Goal: Transaction & Acquisition: Purchase product/service

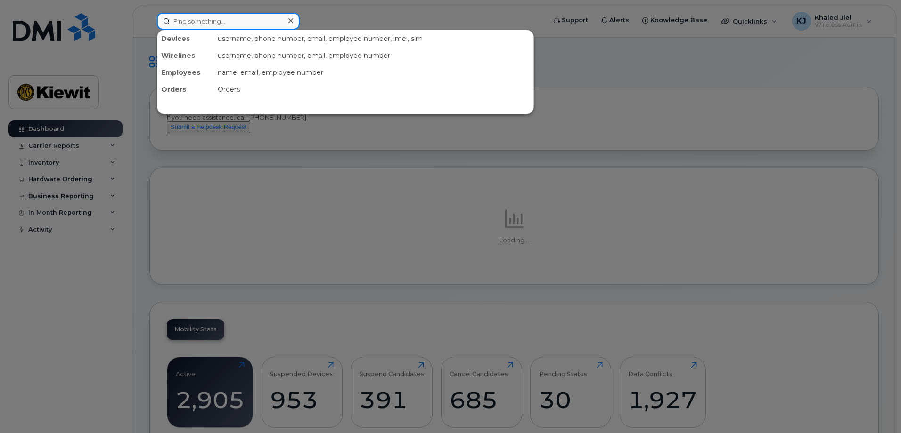
click at [173, 23] on input at bounding box center [228, 21] width 143 height 17
click at [77, 167] on div at bounding box center [450, 216] width 901 height 433
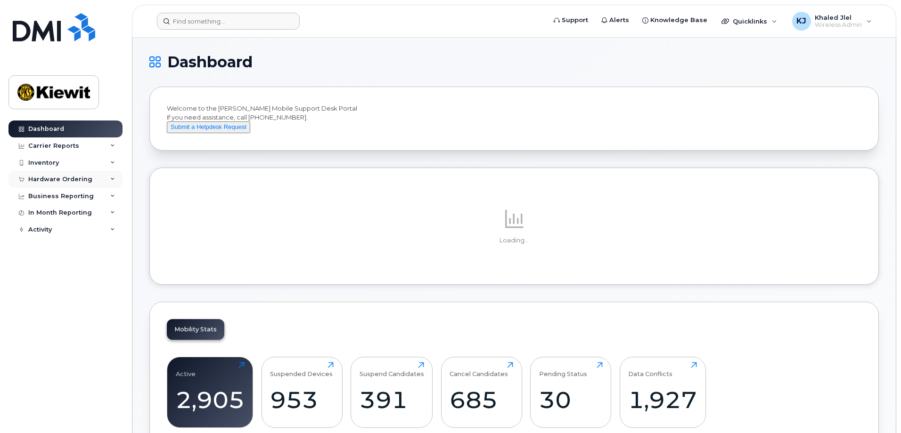
click at [74, 179] on div "Hardware Ordering" at bounding box center [60, 180] width 64 height 8
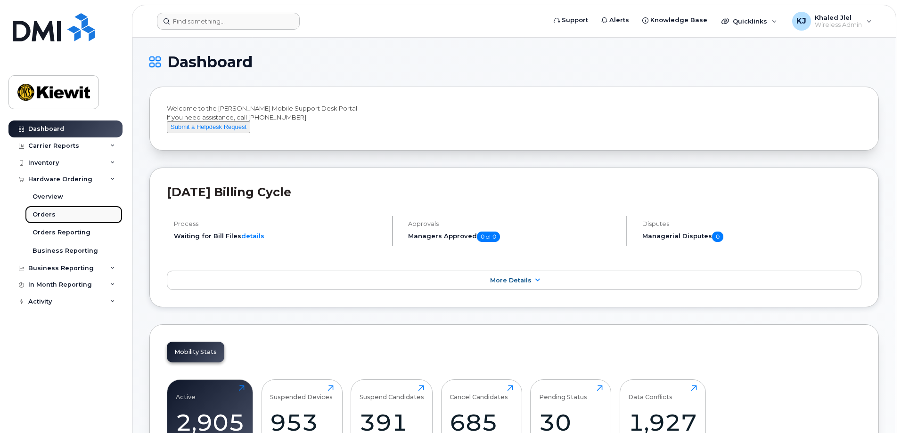
click at [54, 214] on link "Orders" at bounding box center [74, 215] width 98 height 18
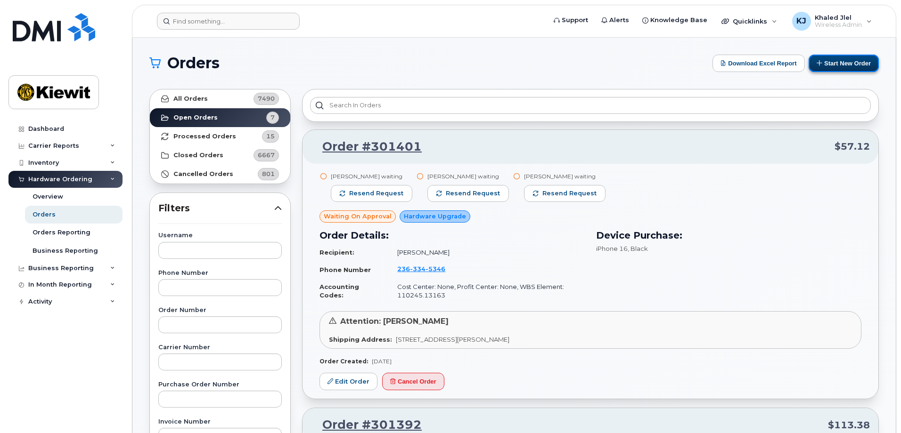
click at [846, 63] on button "Start New Order" at bounding box center [844, 63] width 70 height 17
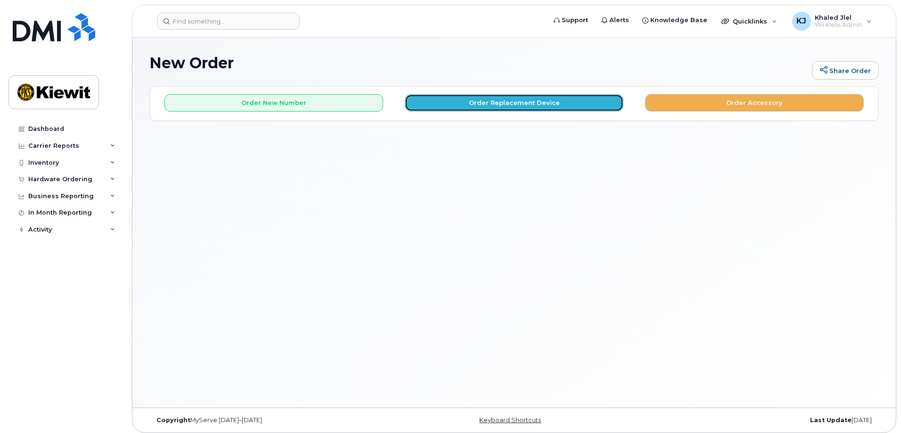
click at [454, 100] on button "Order Replacement Device" at bounding box center [514, 102] width 219 height 17
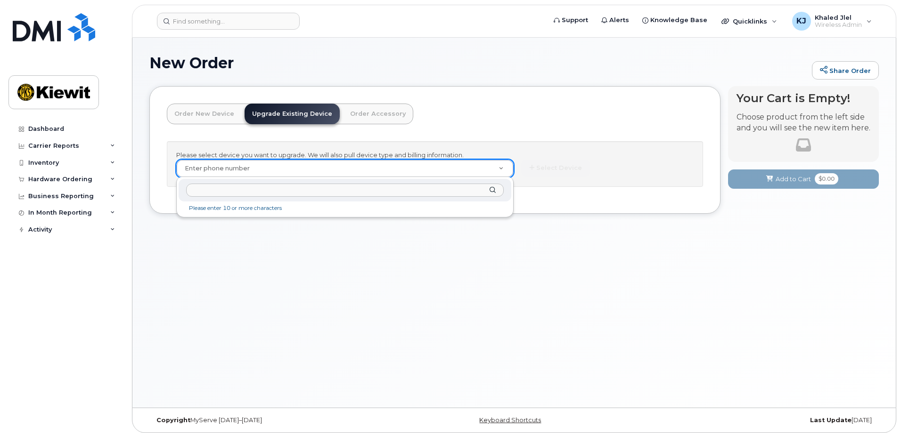
paste input "5148829368"
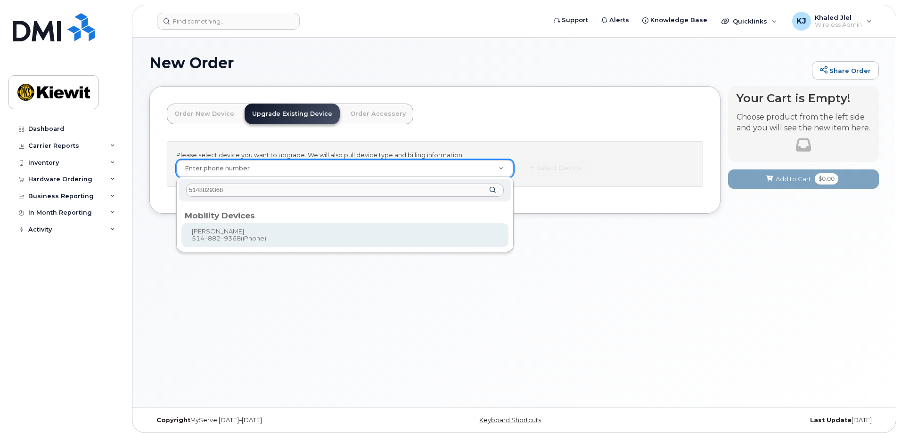
type input "5148829368"
type input "305581"
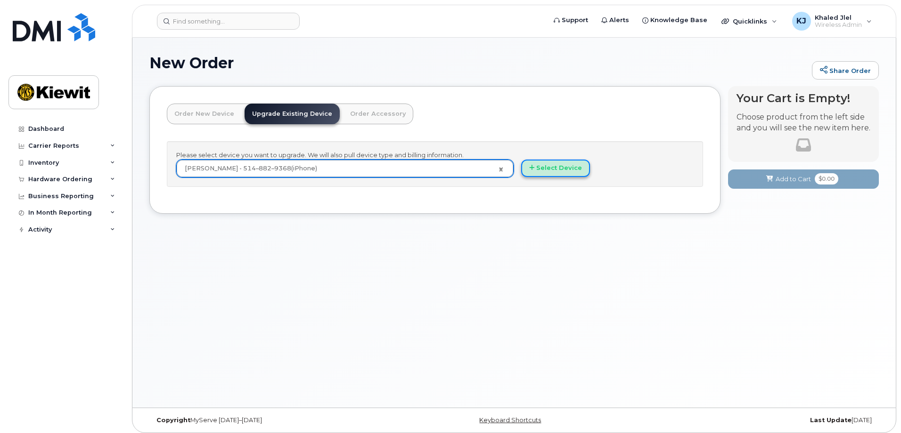
click at [537, 173] on button "Select Device" at bounding box center [555, 168] width 69 height 17
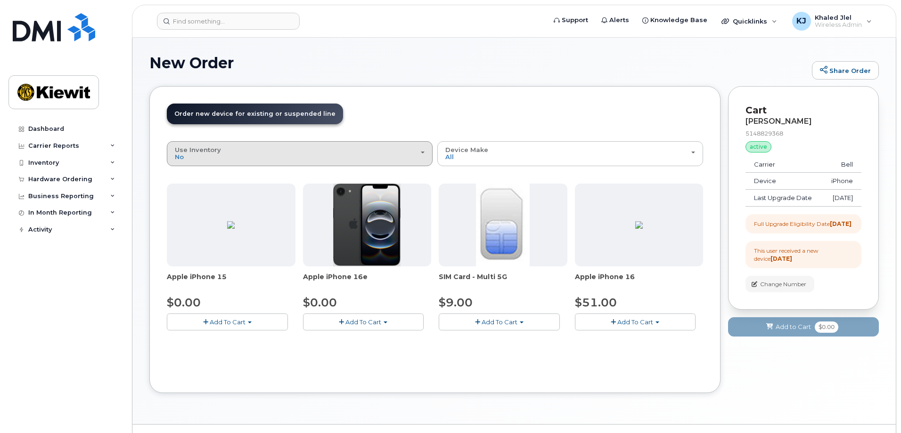
click at [355, 153] on div "Use Inventory No" at bounding box center [300, 154] width 250 height 15
click at [187, 187] on label "Yes" at bounding box center [180, 191] width 23 height 11
click at [0, 0] on input "Yes" at bounding box center [0, 0] width 0 height 0
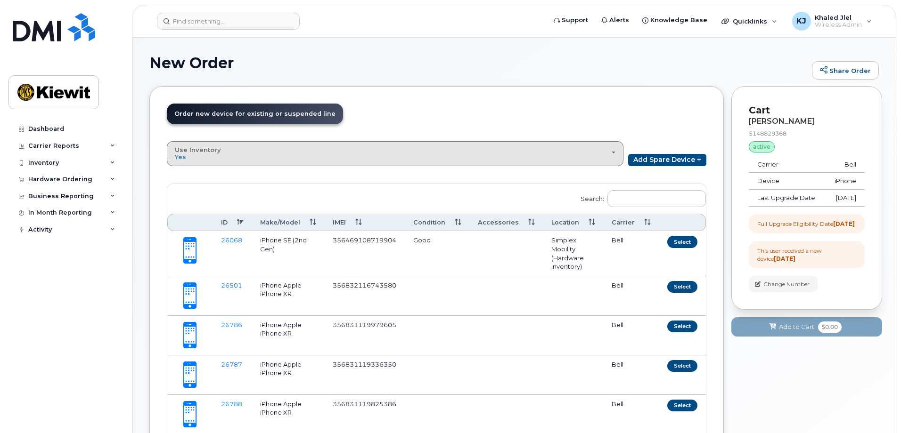
click at [237, 155] on div "Use Inventory Yes" at bounding box center [395, 154] width 441 height 15
click at [192, 173] on div "No" at bounding box center [395, 175] width 452 height 11
click at [236, 161] on button "Use Inventory Yes" at bounding box center [395, 153] width 457 height 25
click at [186, 175] on label "No" at bounding box center [179, 175] width 20 height 11
click at [0, 0] on input "No" at bounding box center [0, 0] width 0 height 0
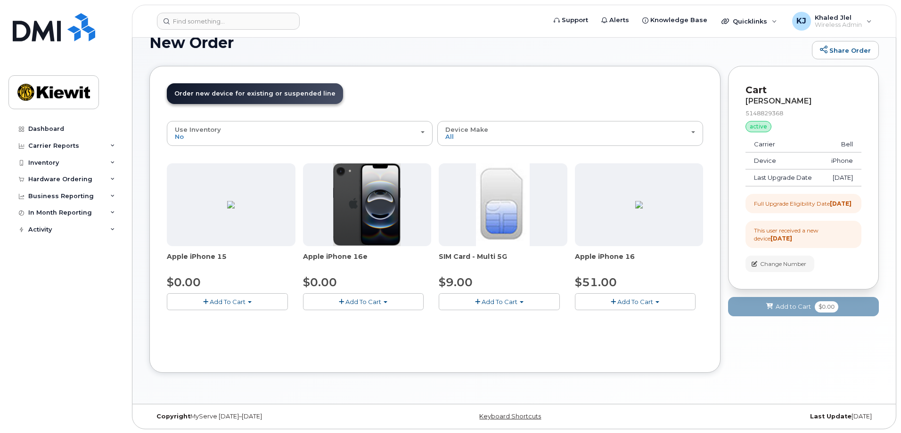
scroll to position [21, 0]
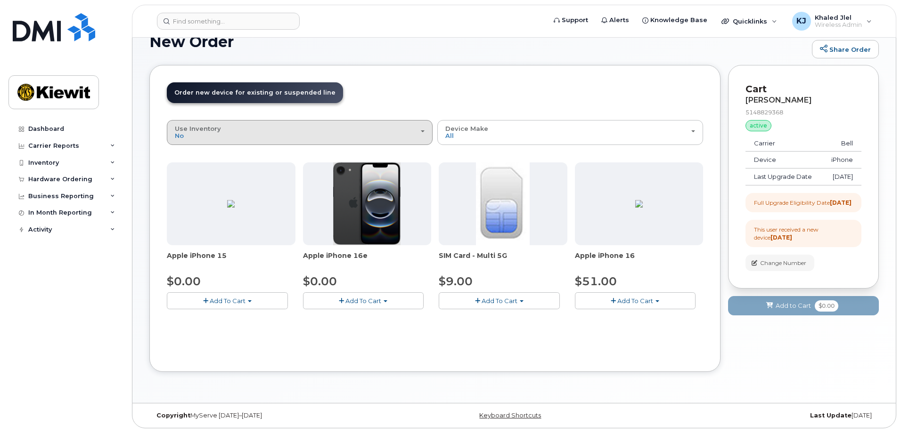
click at [332, 128] on div "Use Inventory No" at bounding box center [300, 132] width 250 height 15
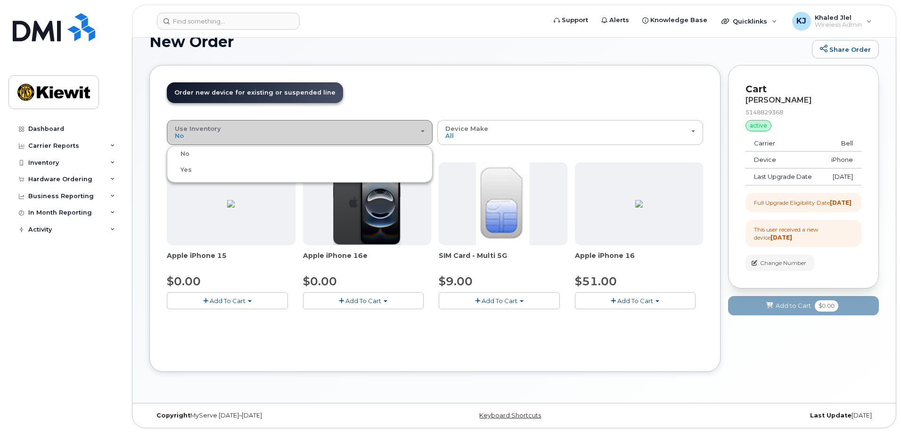
click at [332, 128] on div "Use Inventory No" at bounding box center [300, 132] width 250 height 15
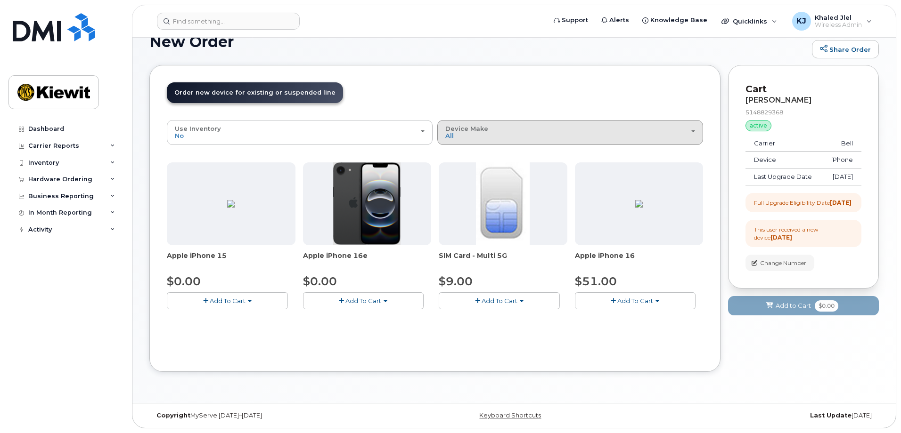
click at [566, 124] on button "Device Make All iPhone" at bounding box center [570, 132] width 266 height 25
click at [453, 173] on label "iPhone" at bounding box center [457, 174] width 34 height 11
click at [0, 0] on input "iPhone" at bounding box center [0, 0] width 0 height 0
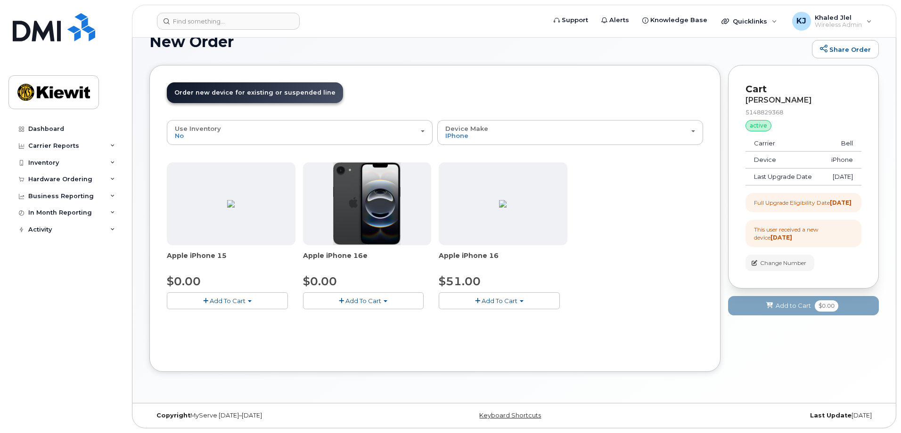
scroll to position [0, 0]
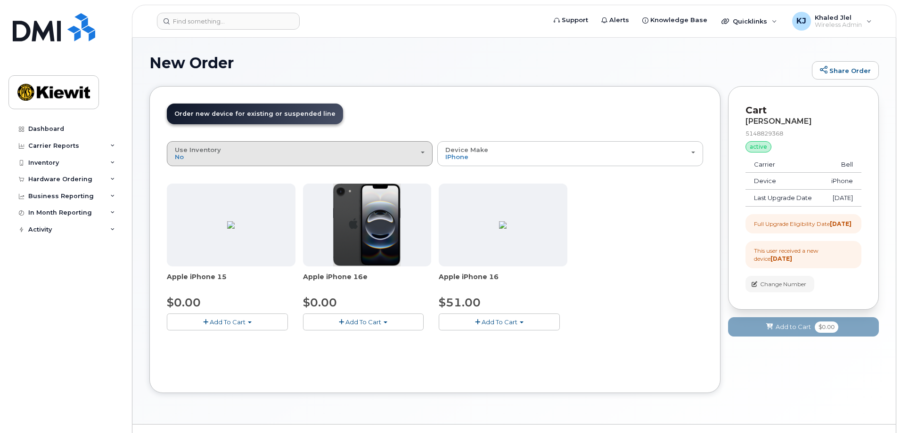
click at [400, 155] on div "Use Inventory No" at bounding box center [300, 154] width 250 height 15
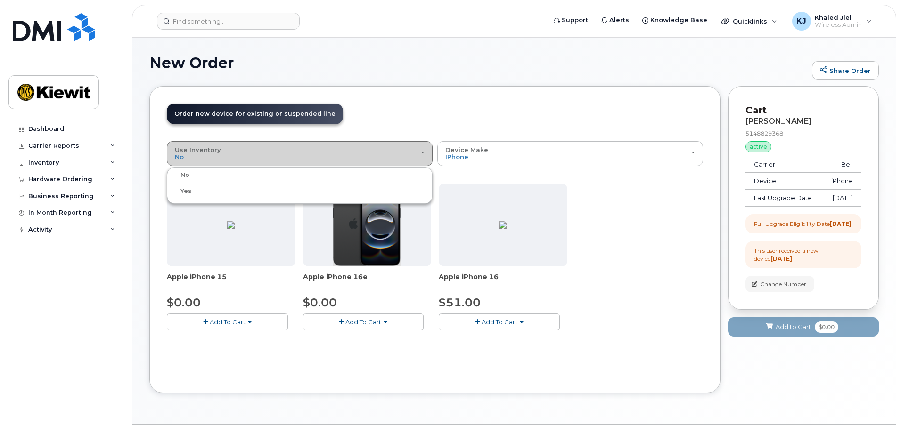
click at [400, 155] on div "Use Inventory No" at bounding box center [300, 154] width 250 height 15
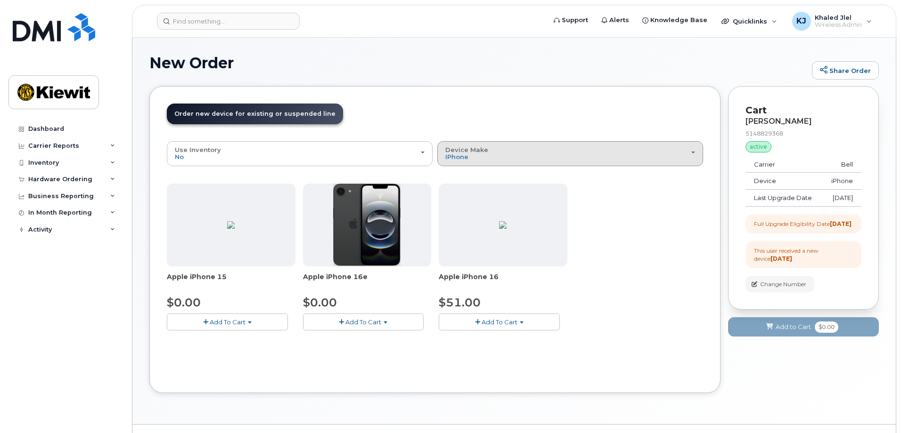
click at [449, 148] on span "Device Make" at bounding box center [466, 150] width 43 height 8
click at [453, 170] on label "All" at bounding box center [450, 175] width 20 height 11
click at [0, 0] on input "All" at bounding box center [0, 0] width 0 height 0
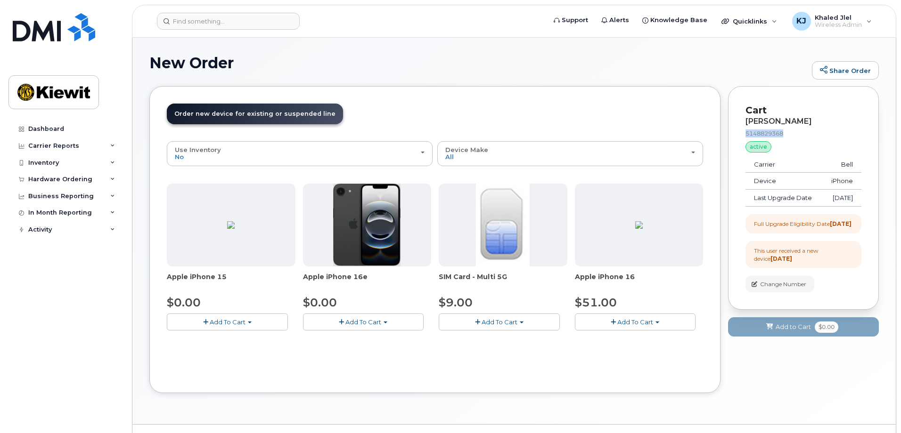
drag, startPoint x: 792, startPoint y: 136, endPoint x: 745, endPoint y: 133, distance: 46.3
click at [745, 133] on div "5148829368" at bounding box center [803, 134] width 116 height 8
copy div "5148829368"
click at [344, 11] on header "Support Alerts Knowledge Base Quicklinks Suspend / Cancel Device Change SIM Car…" at bounding box center [514, 21] width 764 height 33
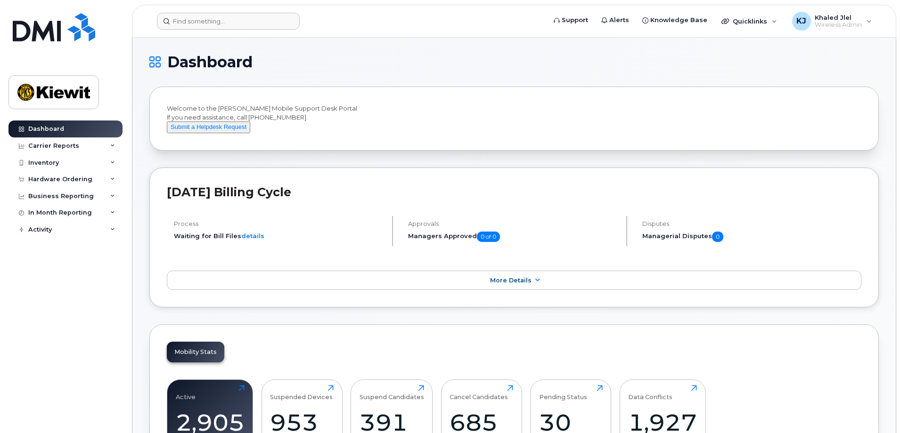
click at [200, 30] on header "Support Alerts Knowledge Base Quicklinks Suspend / Cancel Device Change SIM Car…" at bounding box center [514, 21] width 764 height 33
click at [205, 21] on input at bounding box center [228, 21] width 143 height 17
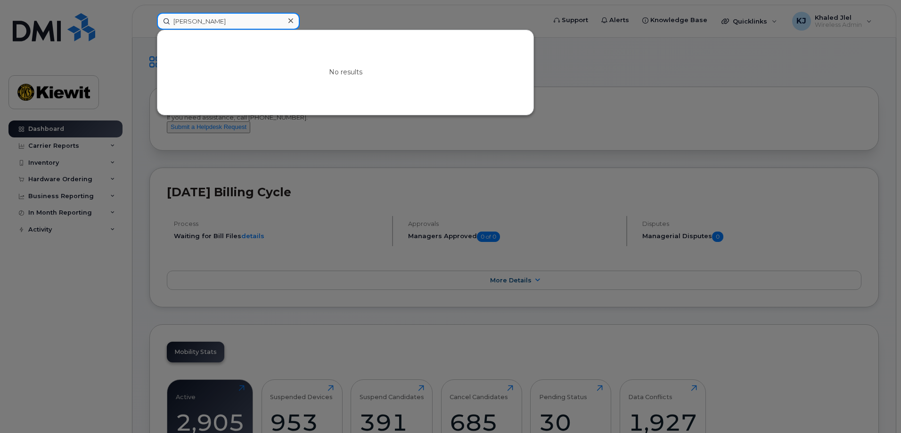
click at [174, 23] on input "frderic boucher" at bounding box center [228, 21] width 143 height 17
click at [178, 20] on input "frderic boucher" at bounding box center [228, 21] width 143 height 17
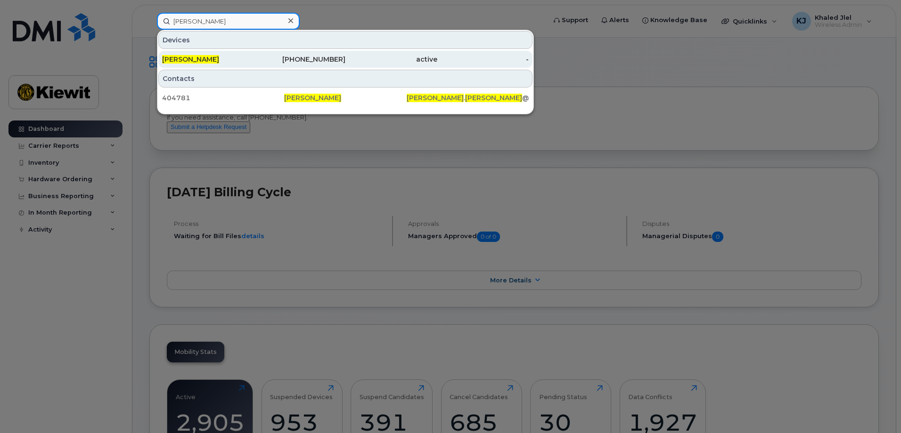
type input "frederic boucher"
click at [239, 62] on div "Frederic Boucher" at bounding box center [208, 59] width 92 height 9
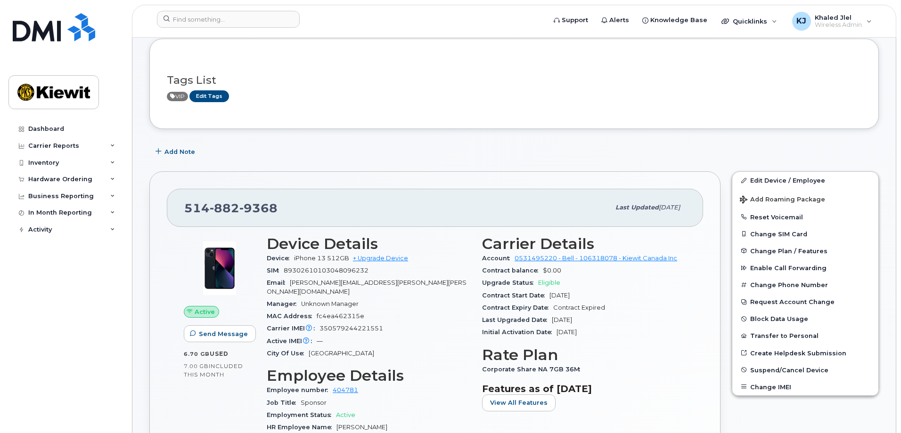
scroll to position [47, 0]
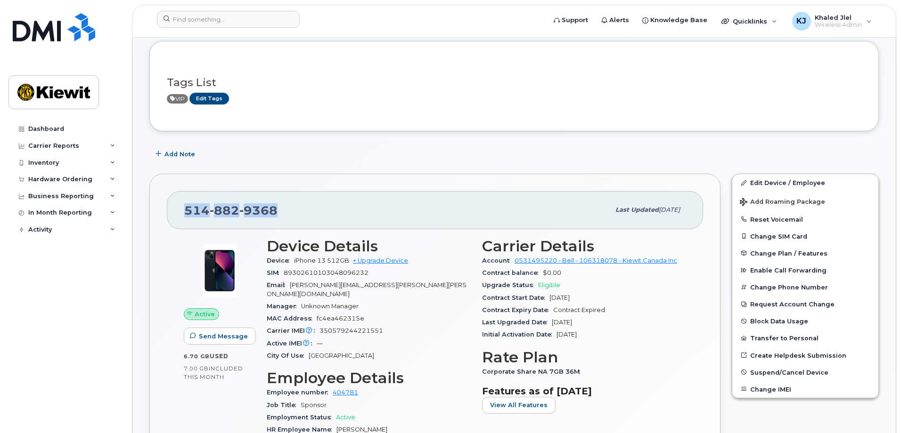
drag, startPoint x: 294, startPoint y: 208, endPoint x: 143, endPoint y: 212, distance: 150.8
copy span "514 882 9368"
click at [67, 57] on link at bounding box center [53, 40] width 90 height 54
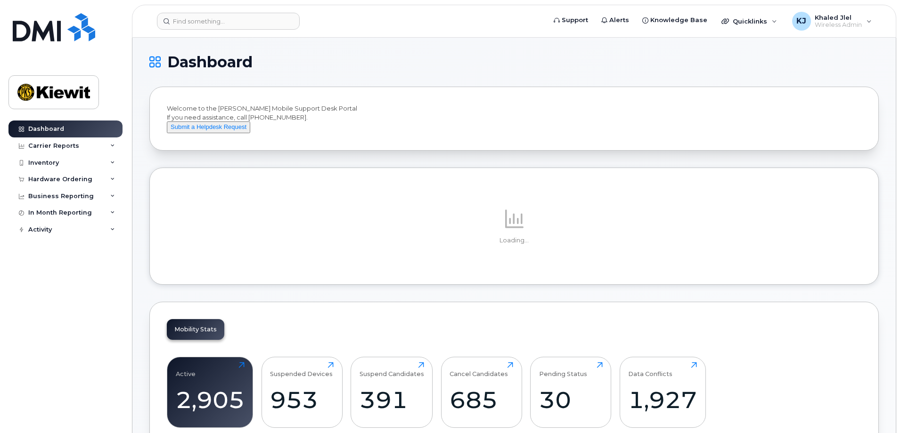
drag, startPoint x: 222, startPoint y: 131, endPoint x: 396, endPoint y: 90, distance: 179.0
click at [222, 131] on button "Submit a Helpdesk Request" at bounding box center [208, 128] width 83 height 12
